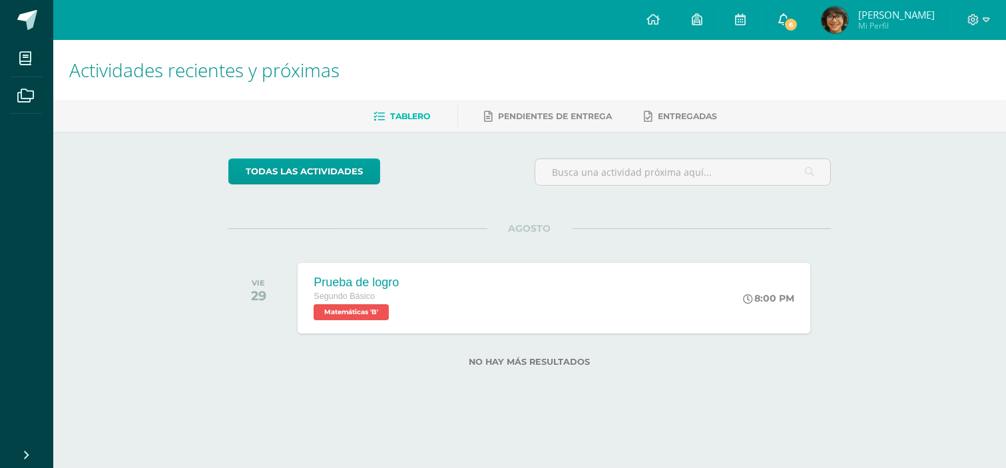
click at [789, 17] on icon at bounding box center [783, 19] width 11 height 12
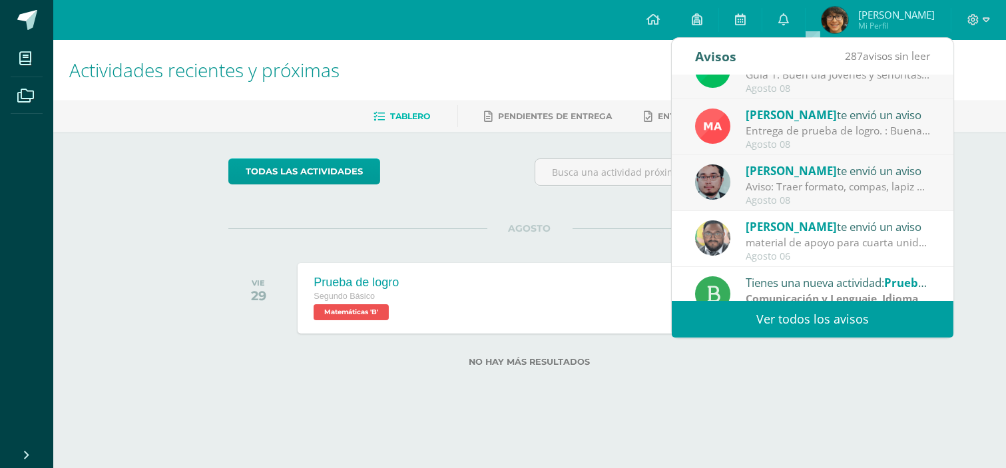
scroll to position [222, 0]
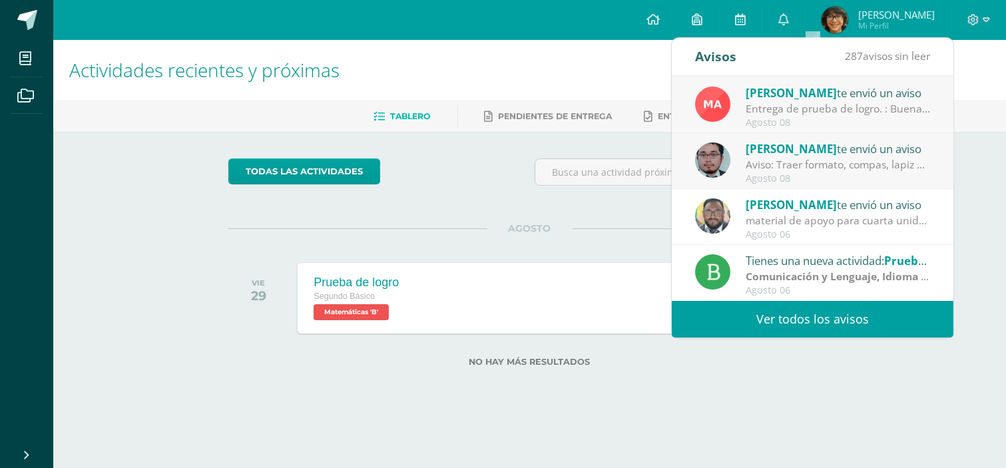
click at [816, 175] on div "Agosto 08" at bounding box center [838, 178] width 185 height 11
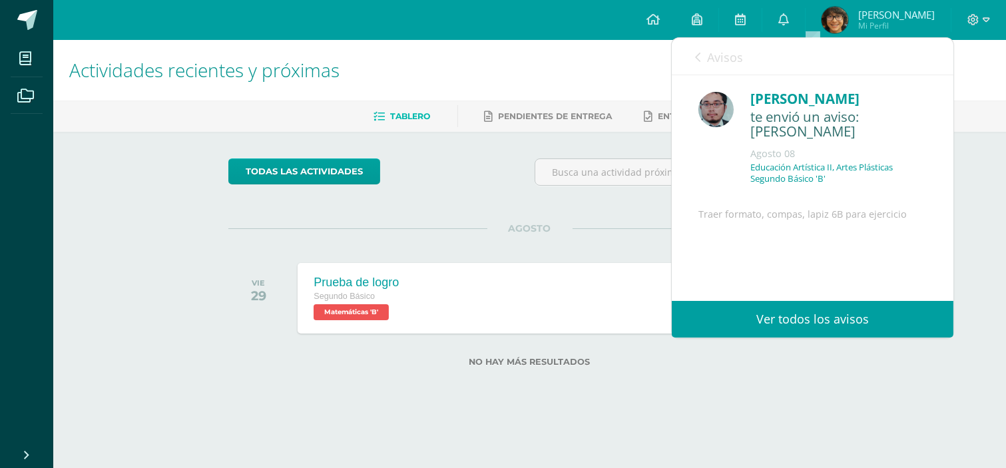
click at [703, 57] on link "Avisos" at bounding box center [719, 57] width 48 height 38
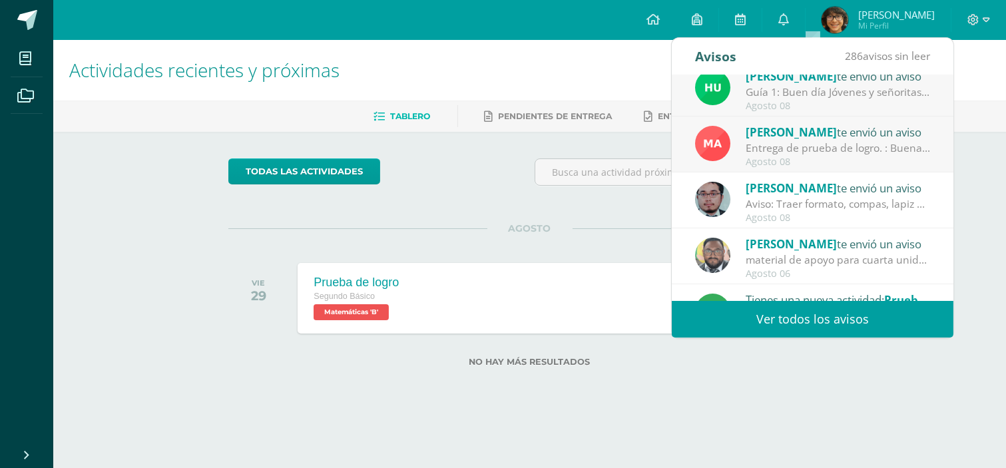
scroll to position [74, 0]
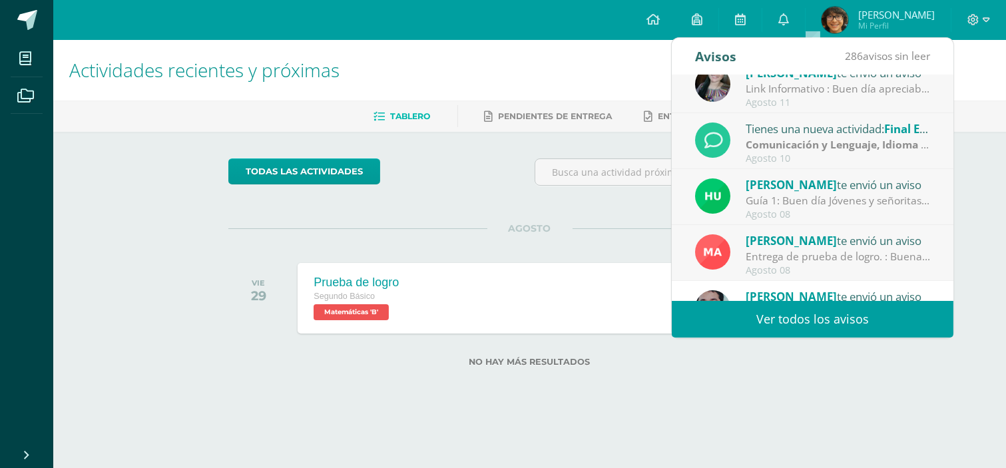
click at [824, 261] on div "Entrega de prueba de logro. : Buenas tardes, estimados estudiantes y padres de …" at bounding box center [838, 256] width 185 height 15
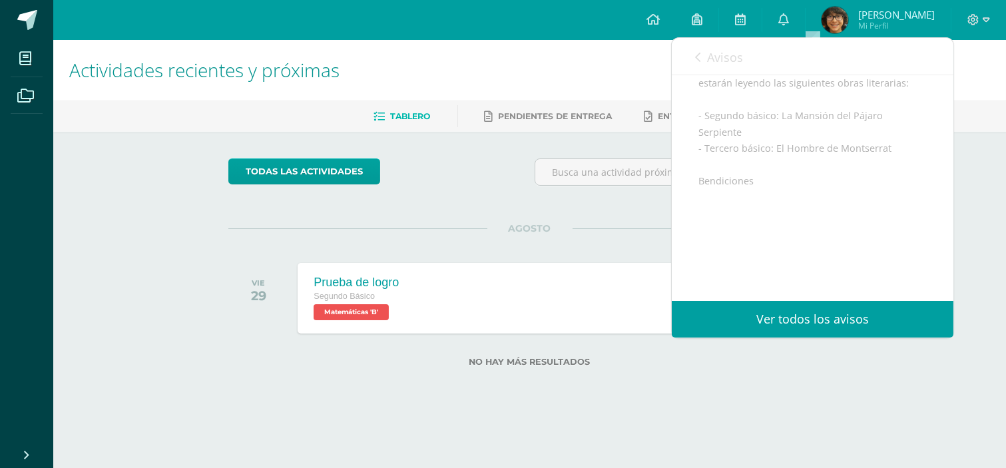
scroll to position [194, 0]
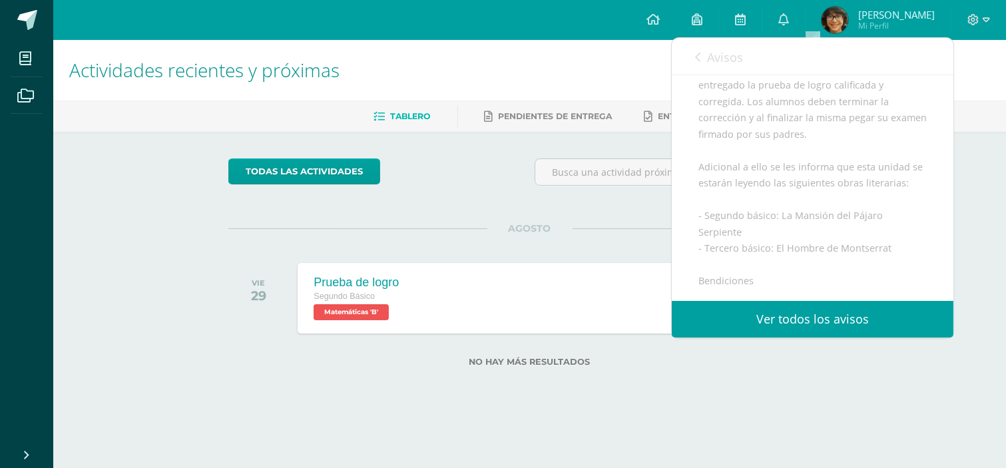
click at [700, 54] on icon at bounding box center [697, 57] width 5 height 11
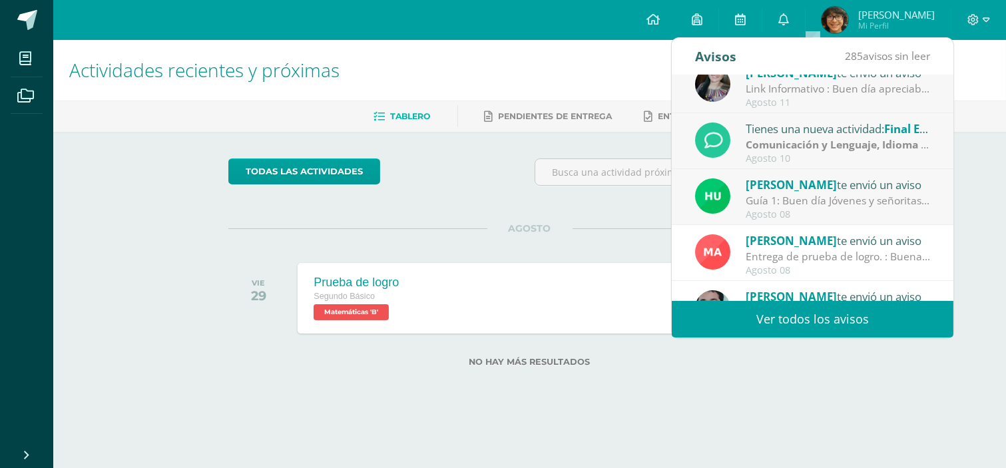
scroll to position [0, 0]
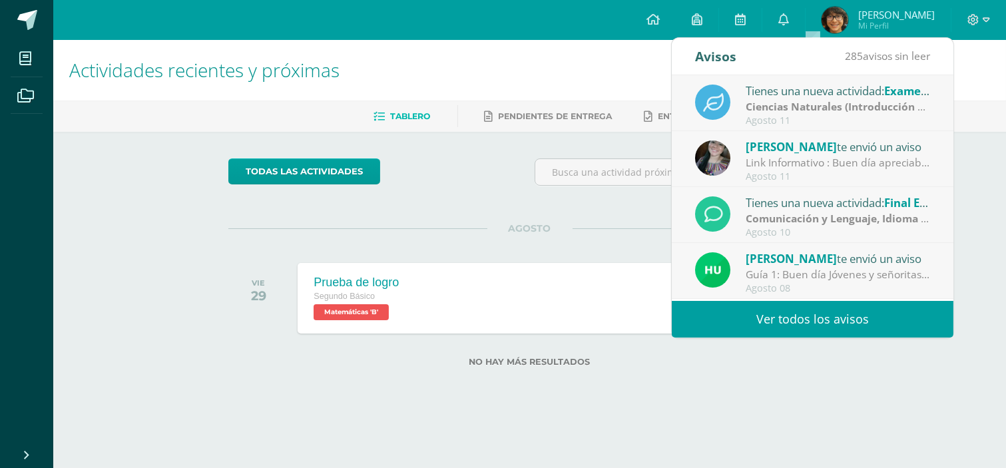
click at [817, 218] on strong "Comunicación y Lenguaje, Idioma Extranjero Inglés" at bounding box center [877, 218] width 263 height 15
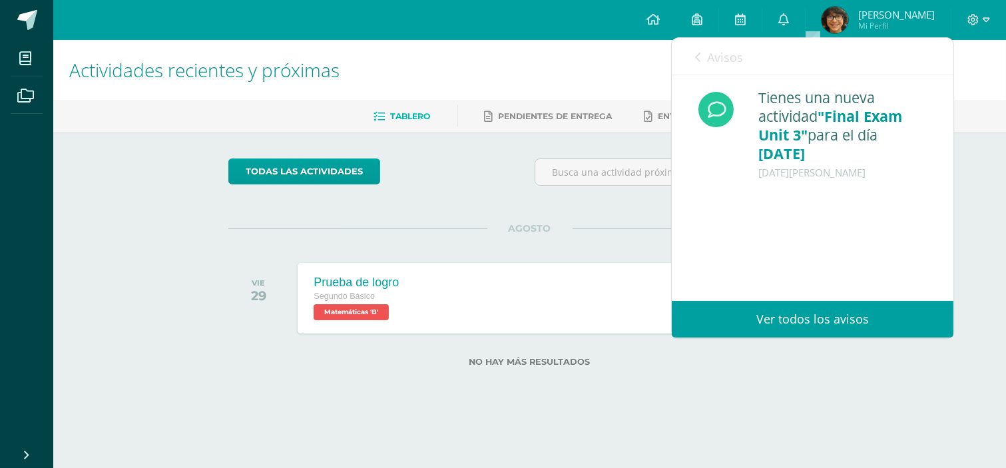
click at [820, 169] on div "[DATE][PERSON_NAME]" at bounding box center [842, 172] width 168 height 19
click at [695, 49] on link "Avisos" at bounding box center [719, 57] width 48 height 38
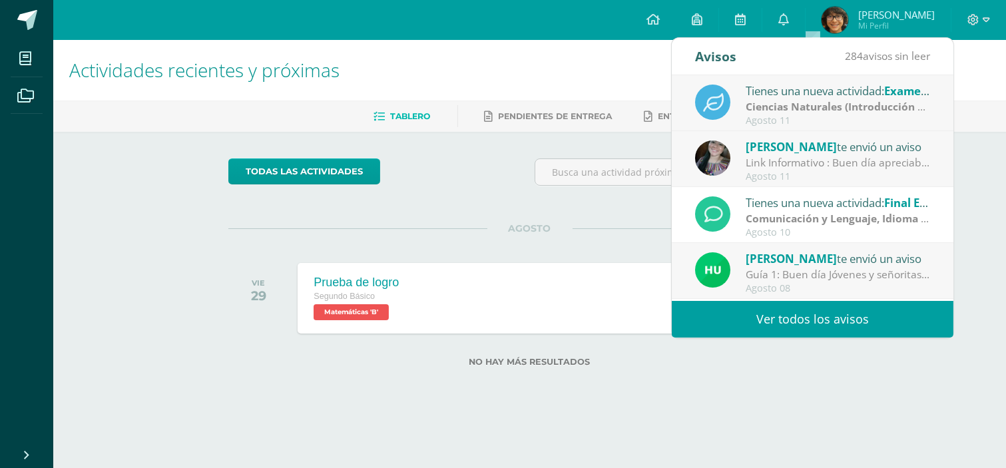
click at [806, 155] on div "Link Informativo : Buen día apreciables estudiantes, es un gusto dirigirme a us…" at bounding box center [838, 162] width 185 height 15
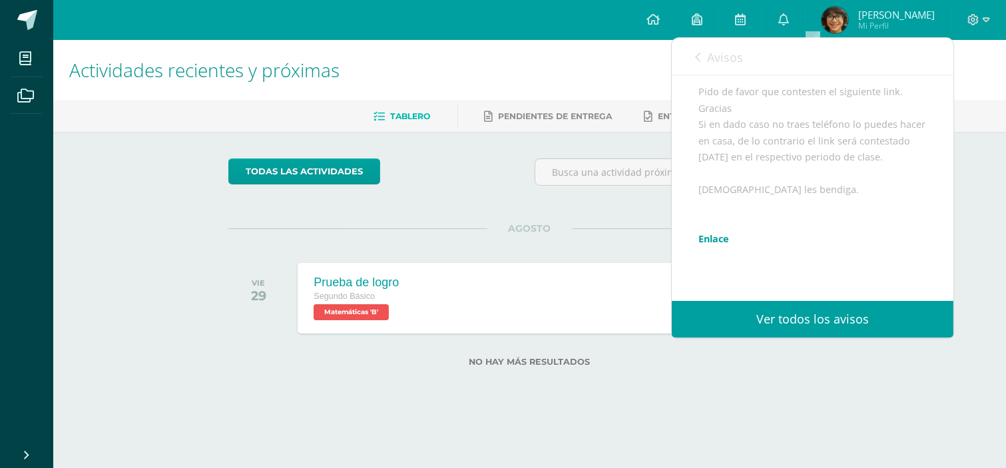
scroll to position [266, 0]
click at [704, 172] on link "Enlace" at bounding box center [713, 165] width 31 height 13
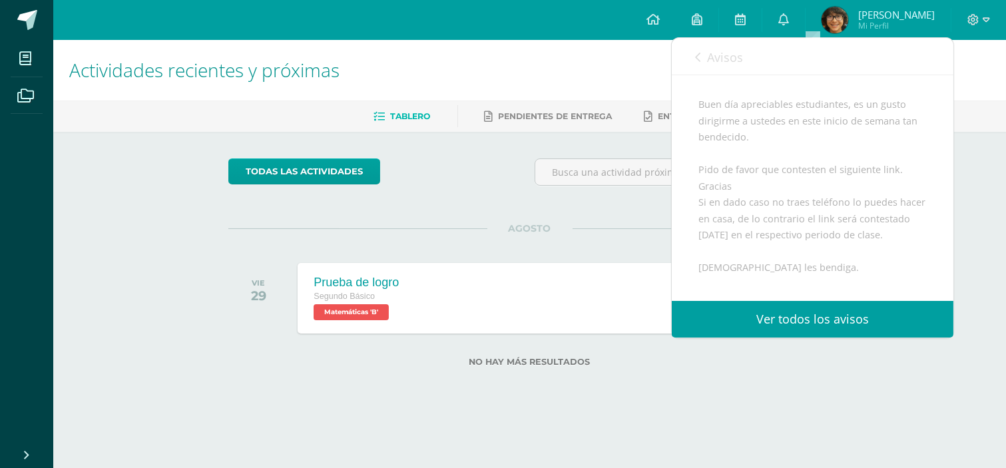
scroll to position [0, 0]
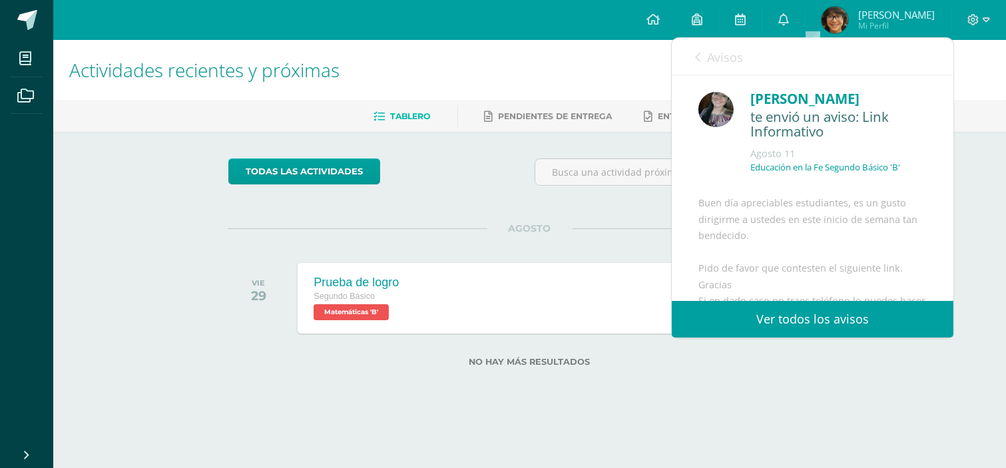
click at [700, 58] on icon at bounding box center [697, 57] width 5 height 11
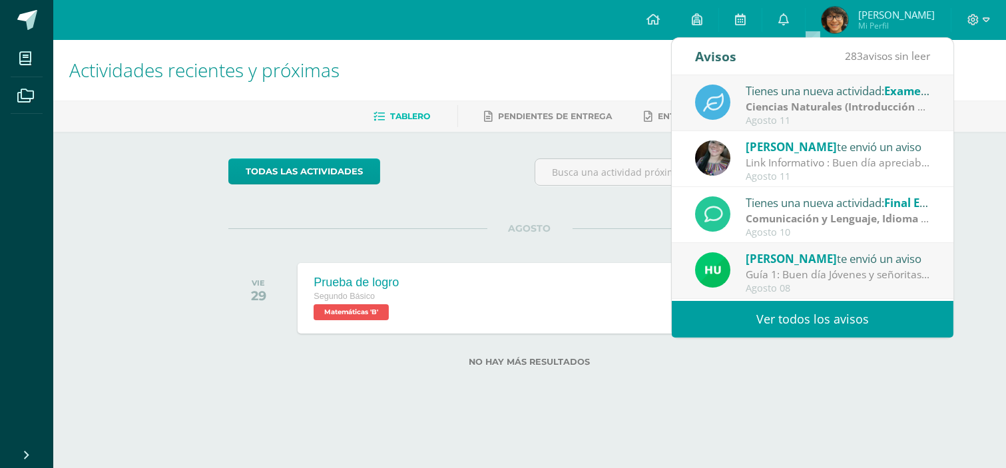
click at [822, 112] on strong "Ciencias Naturales (Introducción a la Química)" at bounding box center [865, 106] width 238 height 15
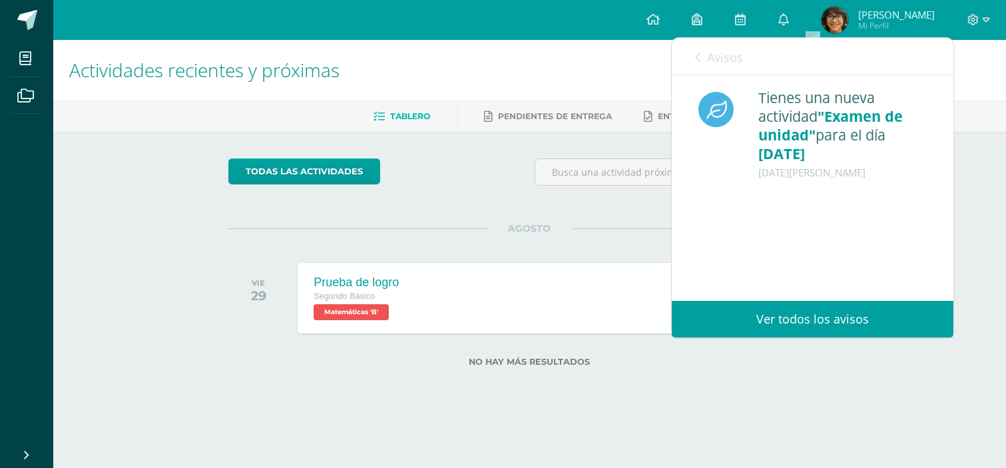
click at [704, 49] on link "Avisos" at bounding box center [719, 57] width 48 height 38
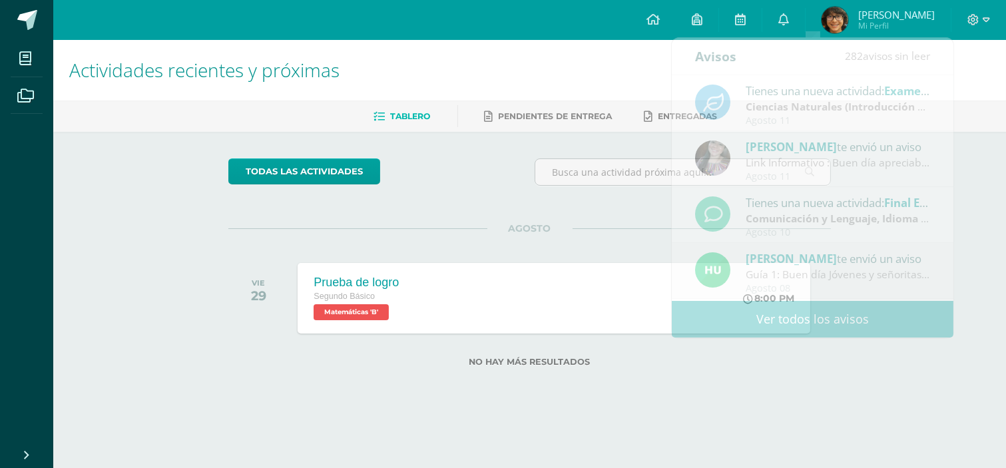
drag, startPoint x: 460, startPoint y: 39, endPoint x: 500, endPoint y: 13, distance: 47.3
click at [471, 31] on div "Configuración Cerrar sesión [PERSON_NAME] Mi Perfil 6 0 Mis accesos directos Ap…" at bounding box center [529, 20] width 953 height 40
